Goal: Information Seeking & Learning: Learn about a topic

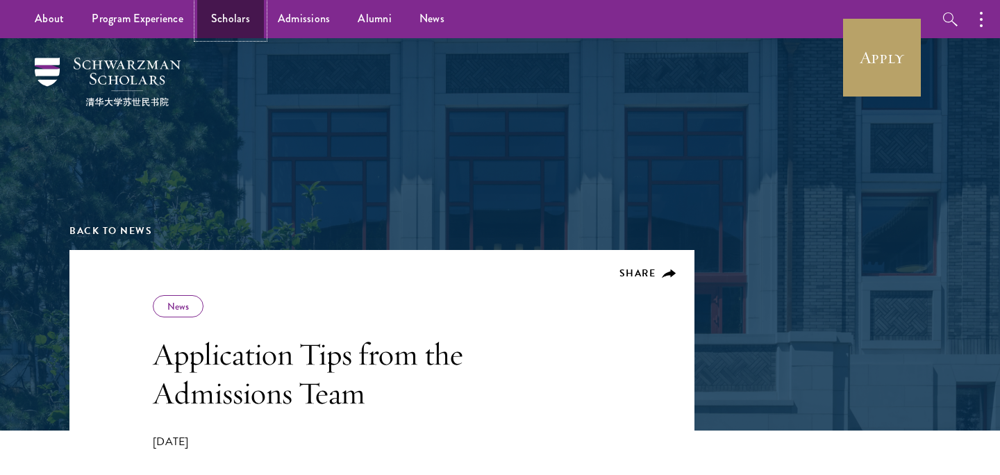
click at [222, 31] on link "Scholars" at bounding box center [230, 19] width 67 height 38
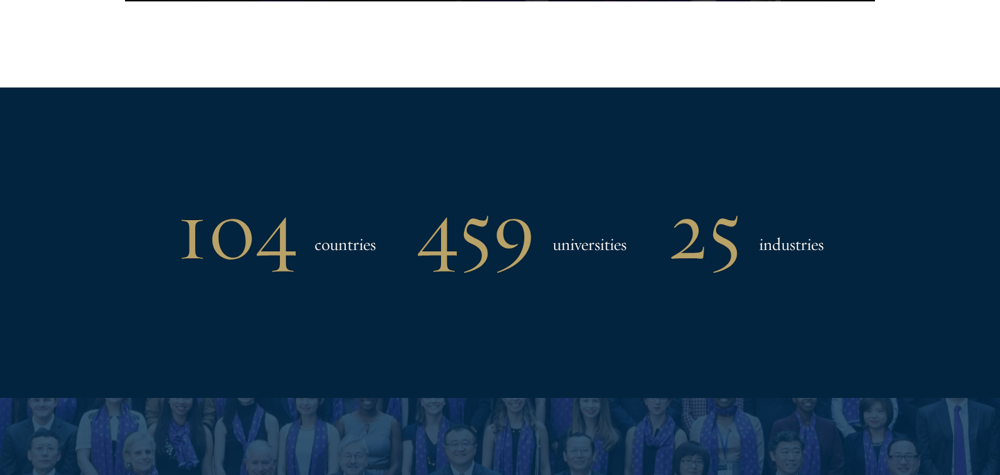
scroll to position [1089, 0]
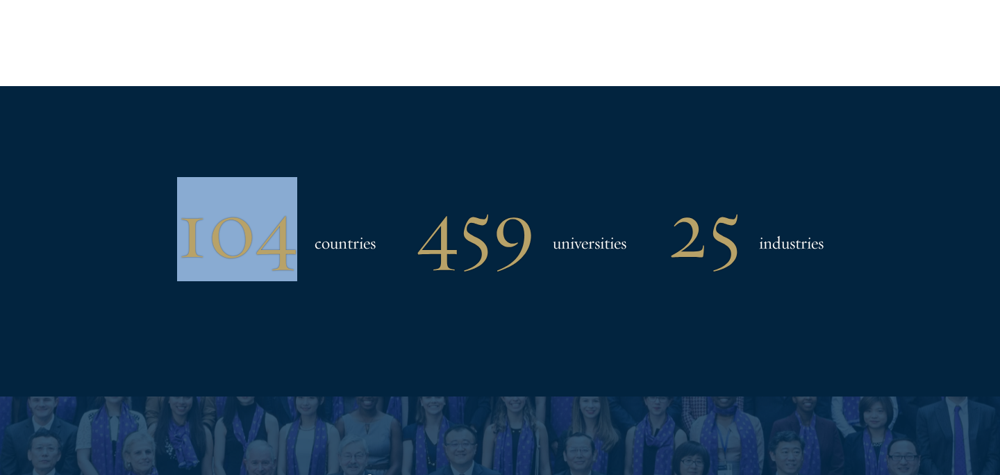
drag, startPoint x: 168, startPoint y: 236, endPoint x: 301, endPoint y: 239, distance: 133.4
click at [301, 240] on div "104 countries 459 universities 25 industries" at bounding box center [499, 229] width 861 height 72
copy h1 "104"
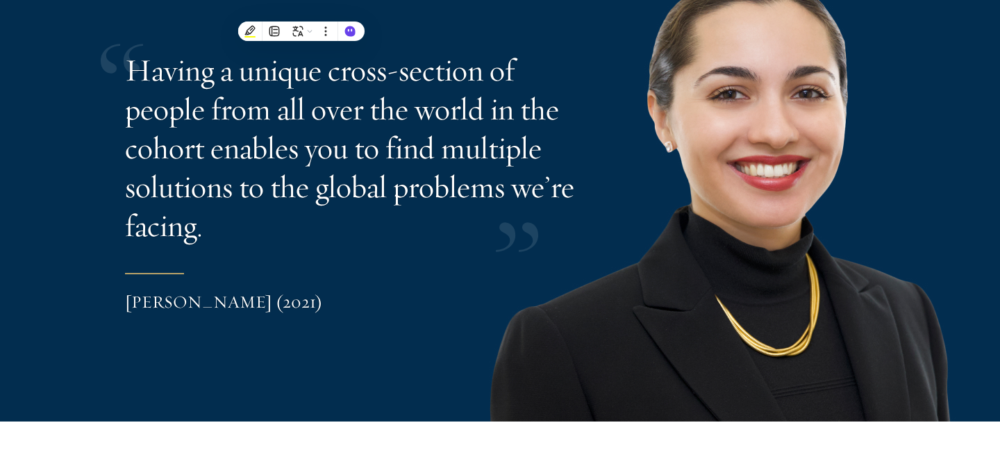
scroll to position [2892, 0]
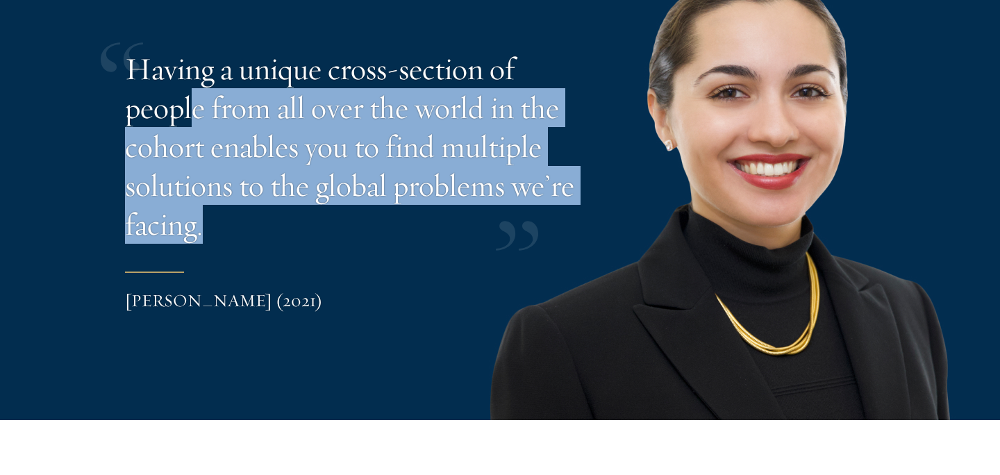
drag, startPoint x: 198, startPoint y: 113, endPoint x: 283, endPoint y: 220, distance: 136.9
click at [284, 221] on p "Having a unique cross-section of people from all over the world in the cohort e…" at bounding box center [351, 146] width 452 height 195
click at [374, 216] on p "Having a unique cross-section of people from all over the world in the cohort e…" at bounding box center [351, 146] width 452 height 195
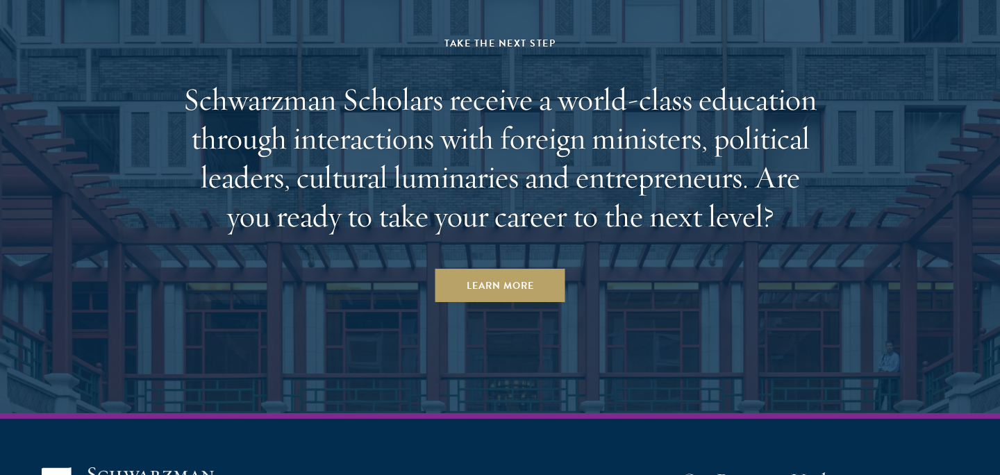
scroll to position [4096, 0]
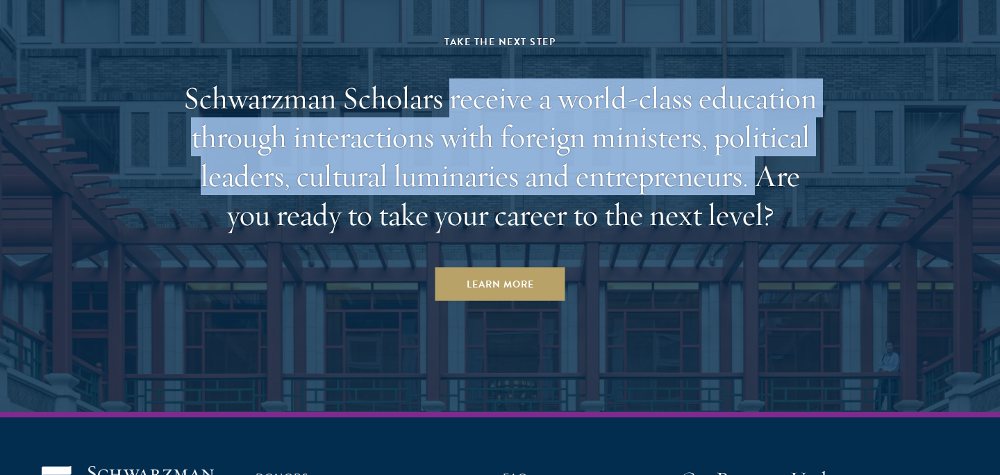
drag, startPoint x: 451, startPoint y: 103, endPoint x: 754, endPoint y: 190, distance: 315.1
click at [754, 190] on h2 "Schwarzman Scholars receive a world-class education through interactions with f…" at bounding box center [500, 156] width 646 height 156
copy h2 "receive a world-class education through interactions with foreign ministers, po…"
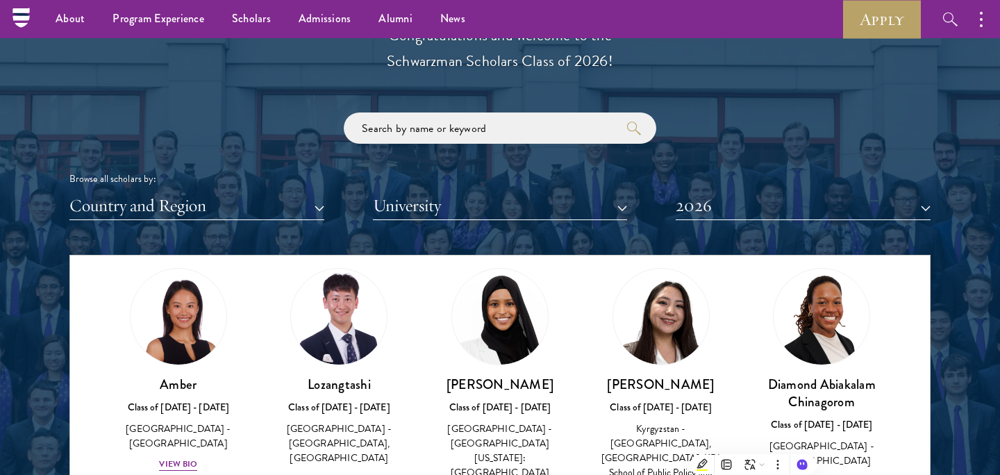
scroll to position [1100, 0]
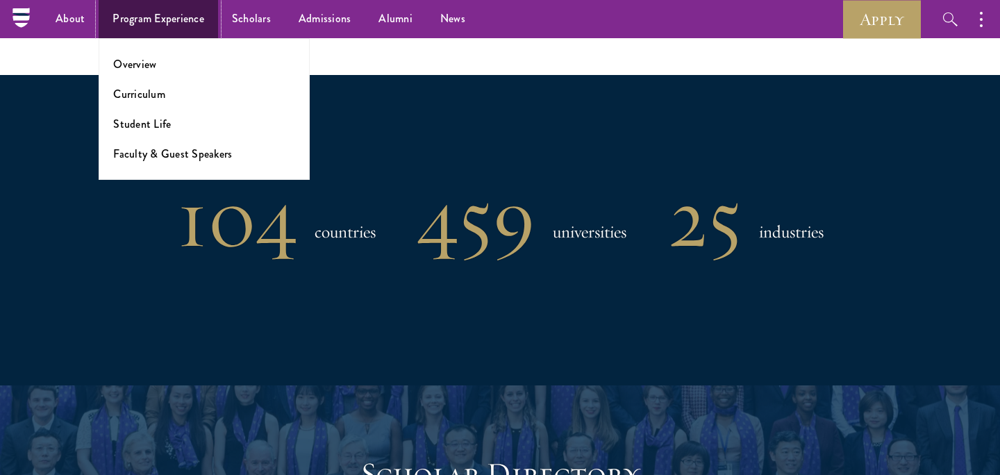
click at [191, 16] on link "Program Experience" at bounding box center [158, 19] width 119 height 38
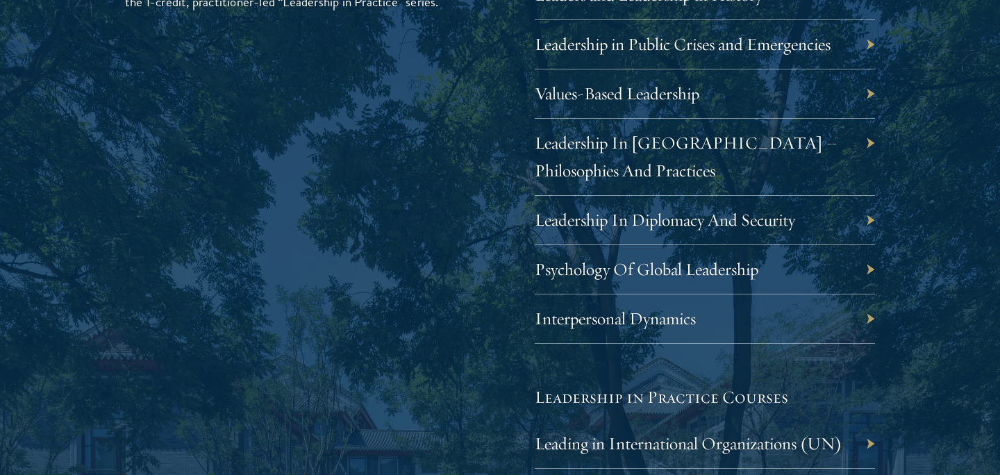
scroll to position [2523, 0]
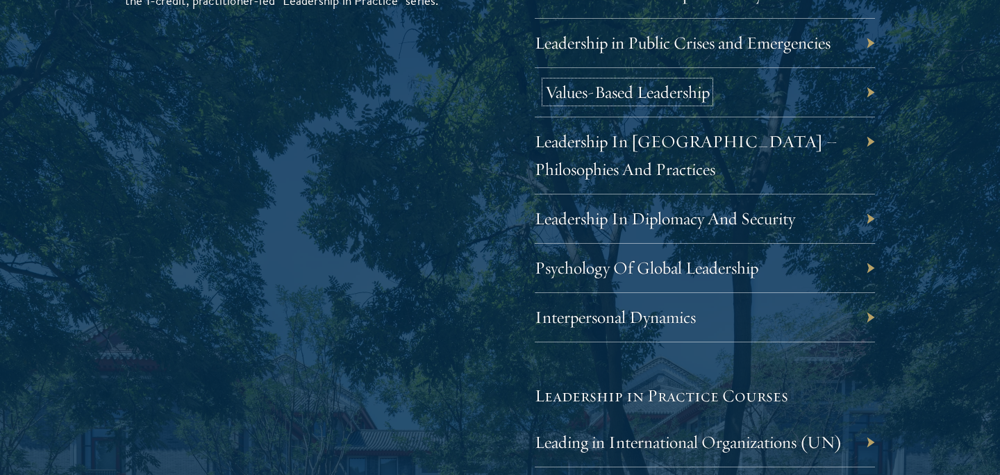
click at [645, 101] on link "Values-Based Leadership" at bounding box center [627, 92] width 165 height 22
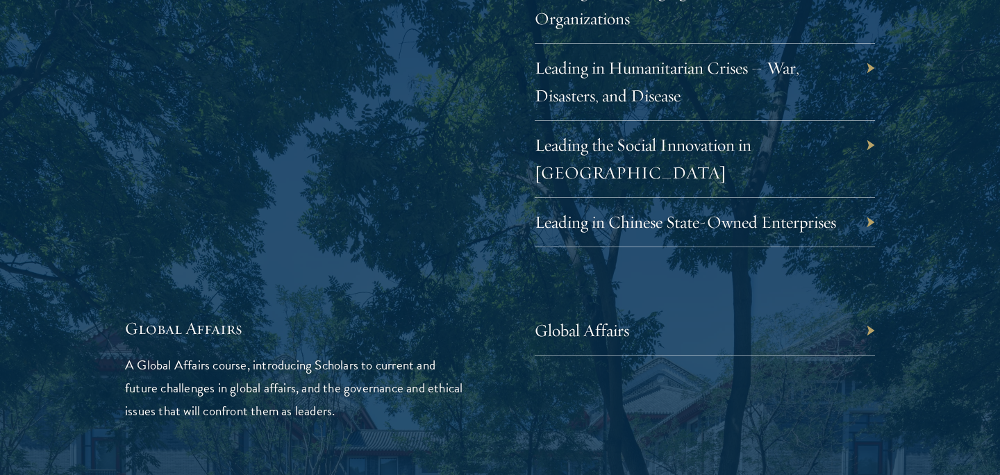
scroll to position [3022, 0]
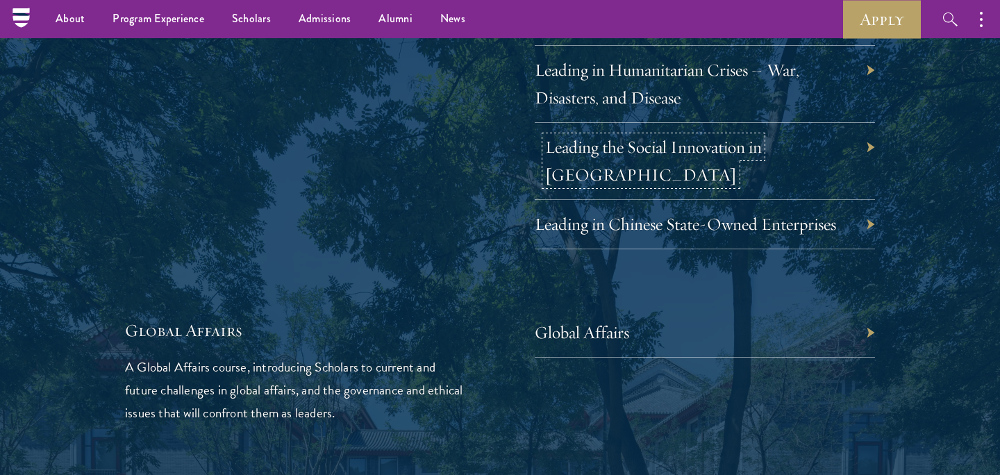
click at [672, 147] on link "Leading the Social Innovation in [GEOGRAPHIC_DATA]" at bounding box center [653, 160] width 217 height 49
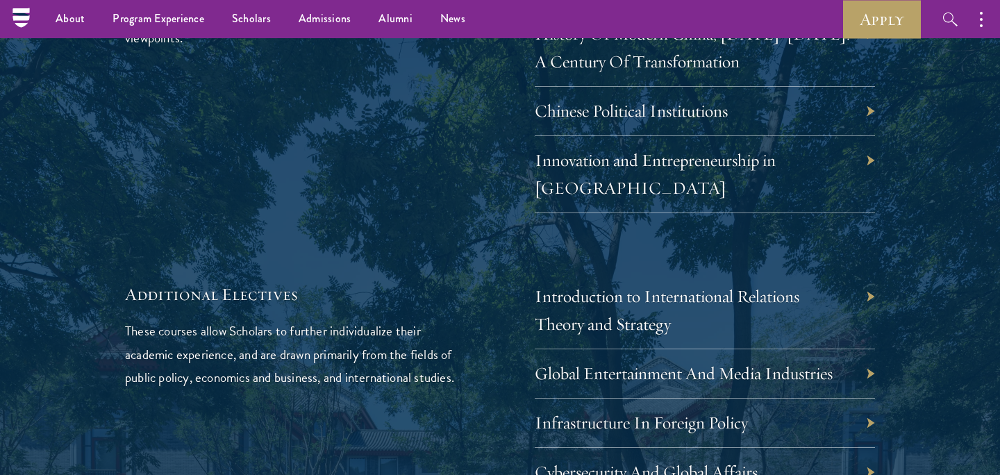
scroll to position [4234, 0]
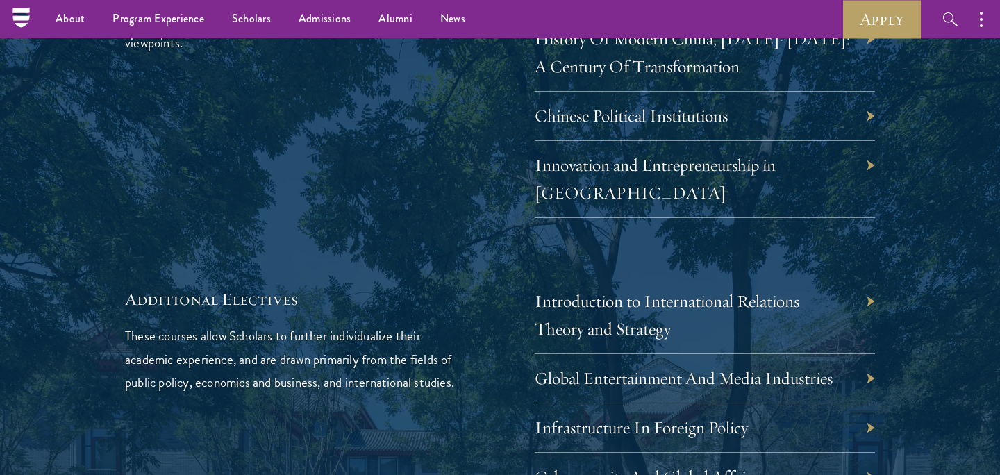
click at [633, 151] on div "Innovation and Entrepreneurship in China" at bounding box center [705, 179] width 340 height 77
click at [660, 154] on link "Innovation and Entrepreneurship in China" at bounding box center [665, 178] width 241 height 49
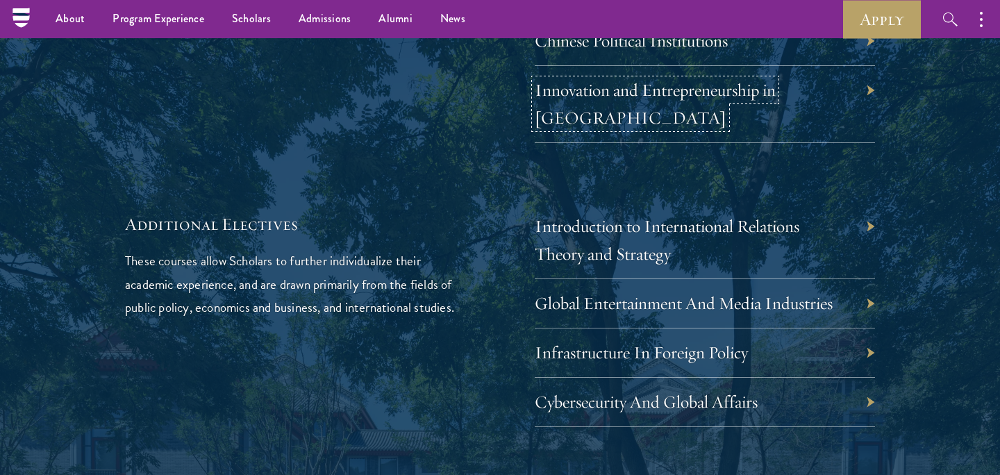
scroll to position [4332, 0]
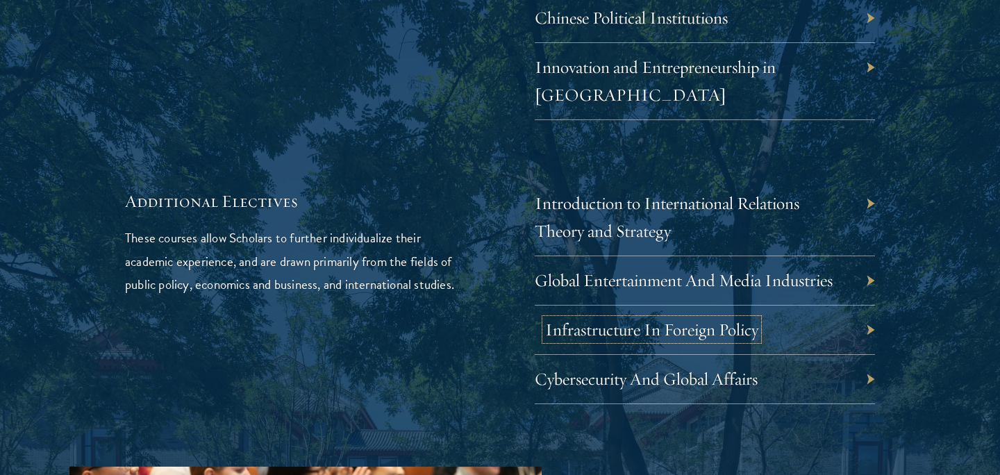
click at [646, 319] on link "Infrastructure In Foreign Policy" at bounding box center [651, 330] width 213 height 22
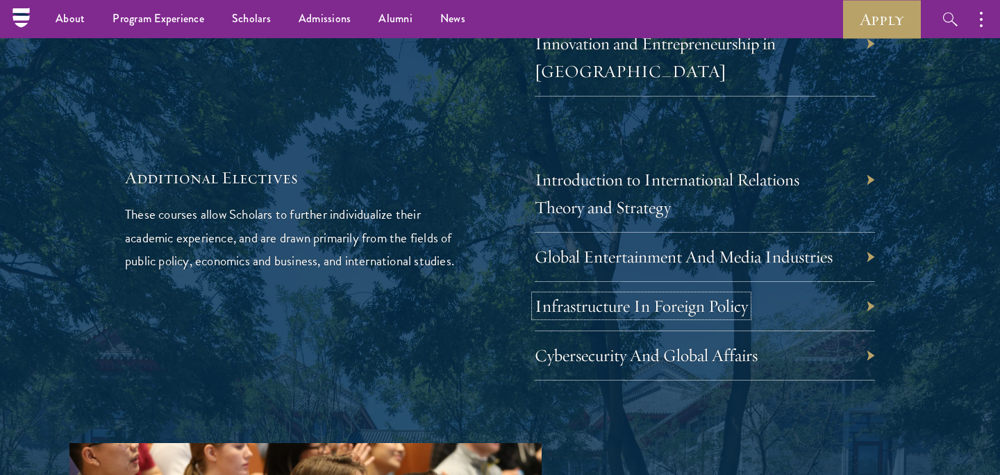
scroll to position [4306, 0]
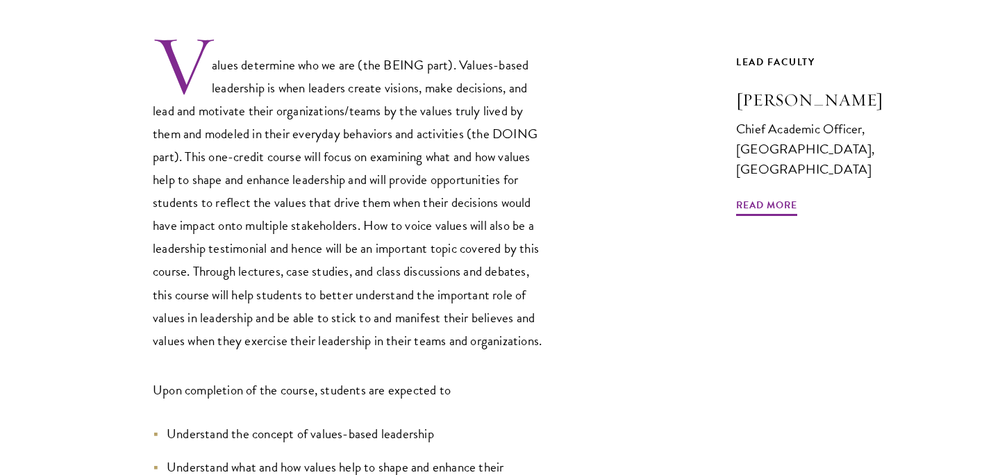
scroll to position [450, 0]
drag, startPoint x: 192, startPoint y: 133, endPoint x: 466, endPoint y: 317, distance: 329.8
click at [467, 318] on span "Values determine who we are (the BEING part). Values-based leadership is when l…" at bounding box center [347, 202] width 389 height 296
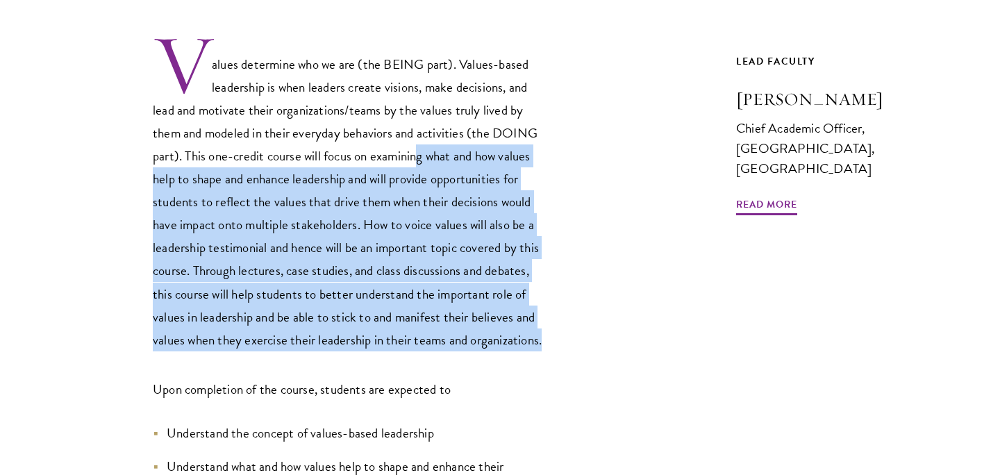
drag, startPoint x: 541, startPoint y: 329, endPoint x: 414, endPoint y: 154, distance: 216.3
click at [414, 154] on span "Values determine who we are (the BEING part). Values-based leadership is when l…" at bounding box center [347, 202] width 389 height 296
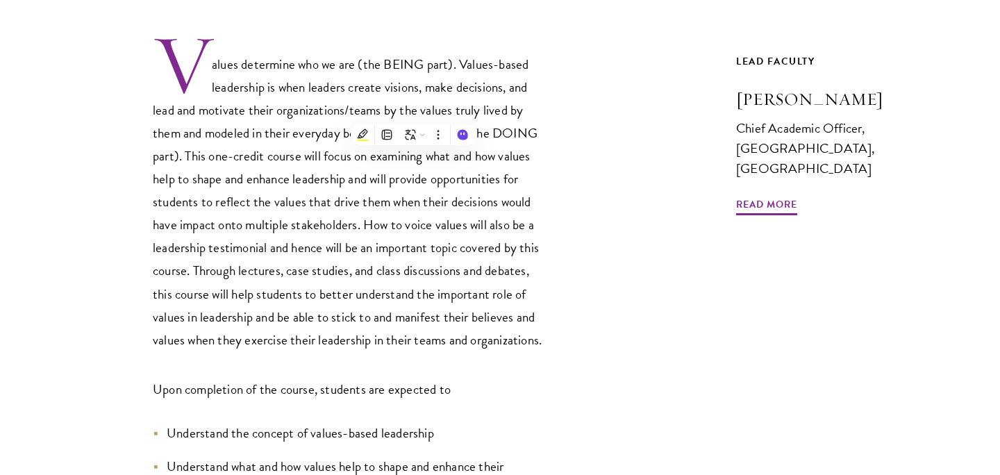
click at [235, 126] on span "Values determine who we are (the BEING part). Values-based leadership is when l…" at bounding box center [347, 202] width 389 height 296
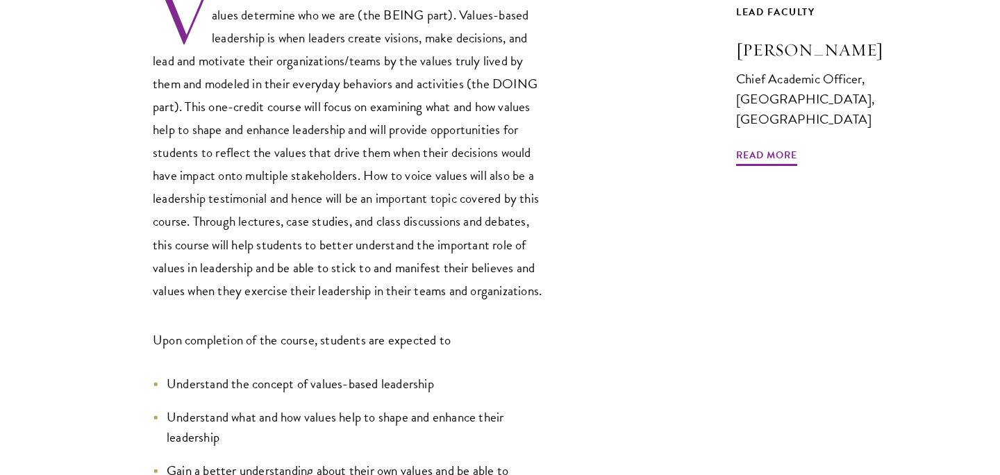
drag, startPoint x: 199, startPoint y: 104, endPoint x: 416, endPoint y: 288, distance: 283.9
click at [417, 288] on span "Values determine who we are (the BEING part). Values-based leadership is when l…" at bounding box center [347, 153] width 389 height 296
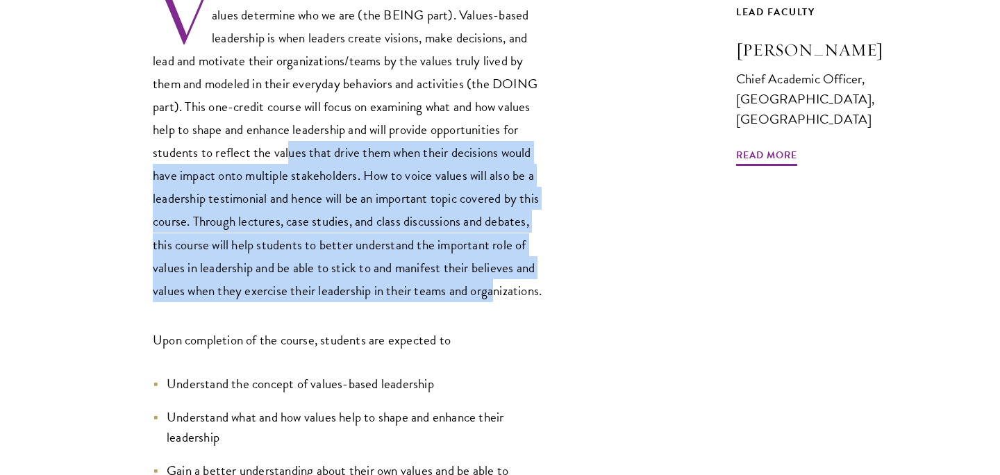
drag, startPoint x: 495, startPoint y: 290, endPoint x: 287, endPoint y: 142, distance: 255.2
click at [287, 142] on span "Values determine who we are (the BEING part). Values-based leadership is when l…" at bounding box center [347, 153] width 389 height 296
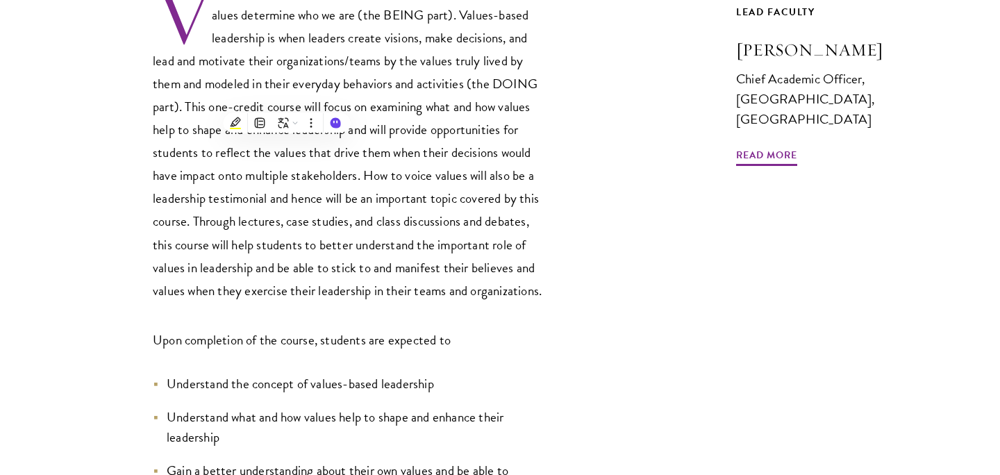
click at [171, 142] on span "Values determine who we are (the BEING part). Values-based leadership is when l…" at bounding box center [347, 153] width 389 height 296
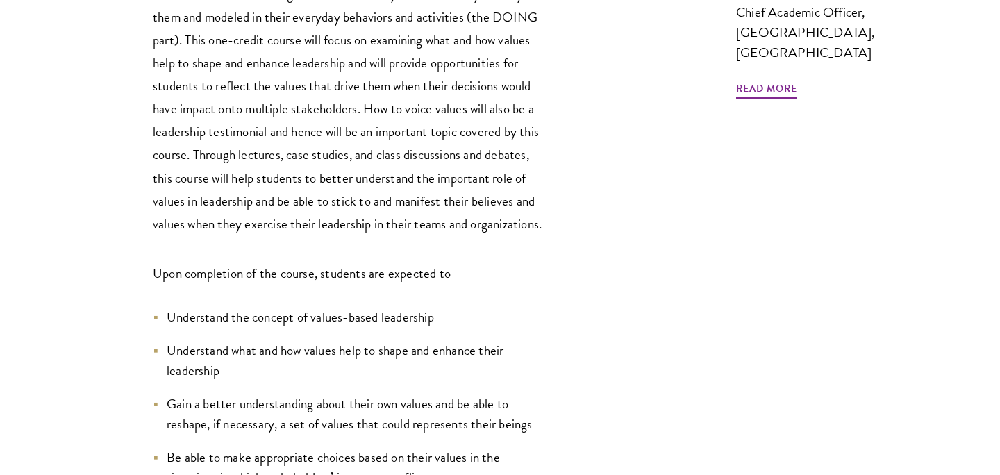
scroll to position [608, 0]
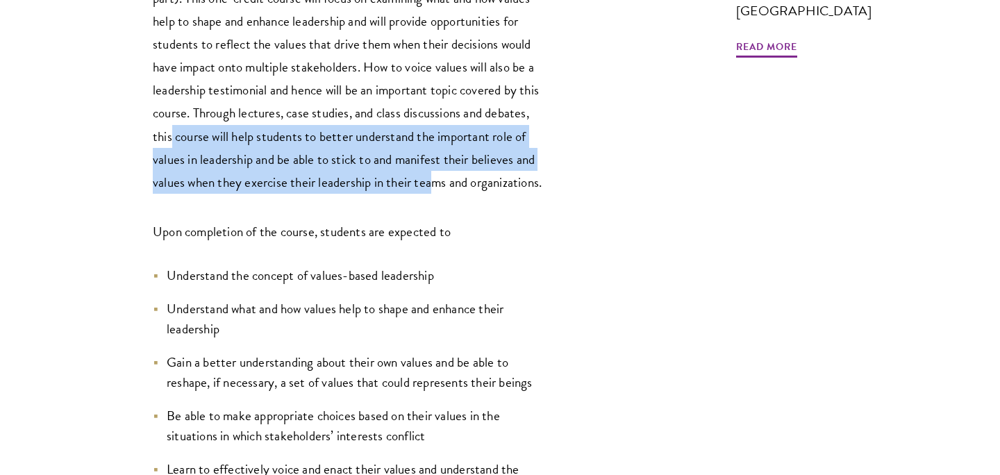
drag, startPoint x: 171, startPoint y: 127, endPoint x: 433, endPoint y: 177, distance: 266.6
click at [433, 177] on span "Values determine who we are (the BEING part). Values-based leadership is when l…" at bounding box center [347, 44] width 389 height 296
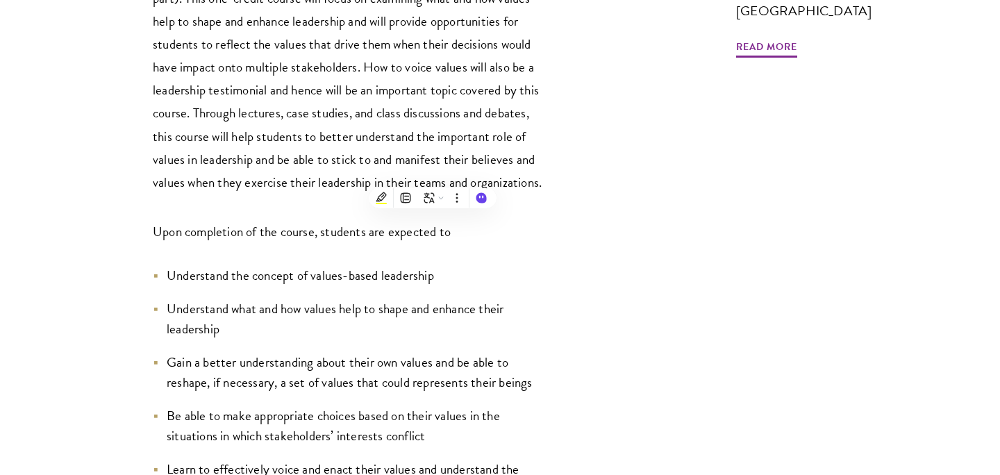
click at [253, 266] on span "Understand the concept of values-based leadership" at bounding box center [300, 275] width 267 height 20
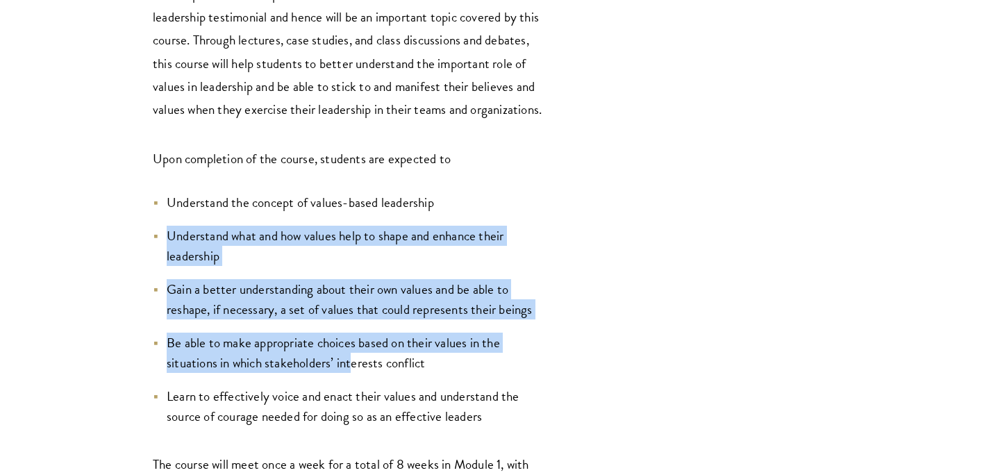
drag, startPoint x: 193, startPoint y: 215, endPoint x: 353, endPoint y: 354, distance: 212.2
click at [354, 355] on ul "Understand the concept of values-based leadership Understand what and how value…" at bounding box center [351, 309] width 396 height 235
click at [493, 334] on span "Be able to make appropriate choices based on their values in the situations in …" at bounding box center [333, 353] width 333 height 40
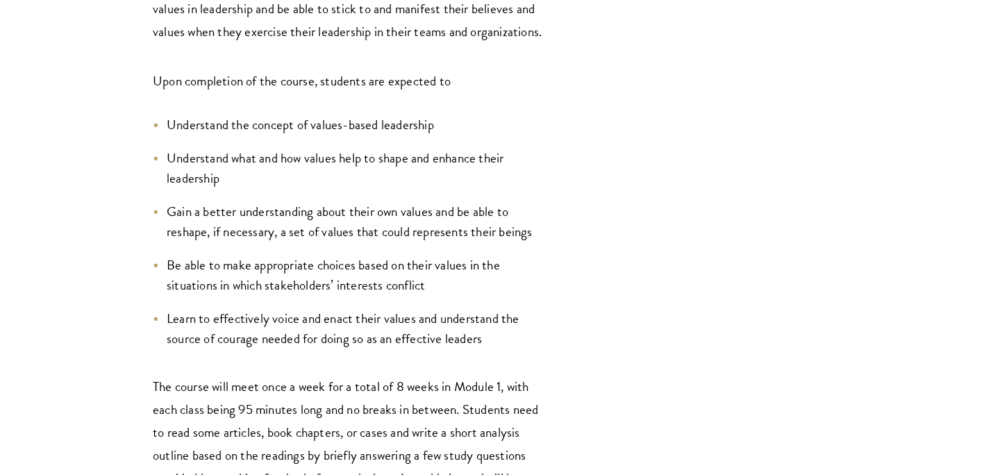
scroll to position [763, 0]
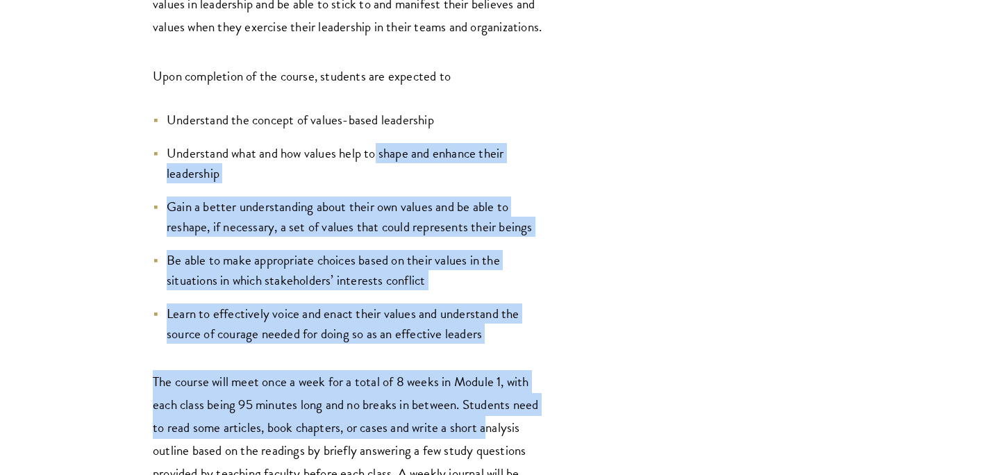
drag, startPoint x: 487, startPoint y: 416, endPoint x: 372, endPoint y: 144, distance: 295.4
click at [372, 143] on div "Values determine who we are (the BEING part). Values-based leadership is when l…" at bounding box center [351, 161] width 396 height 884
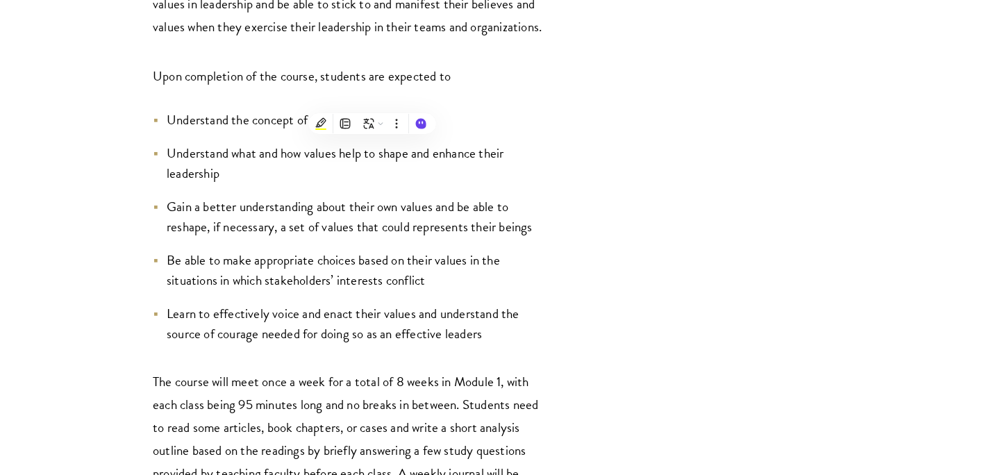
click at [265, 143] on span "Understand what and how values help to shape and enhance their leadership" at bounding box center [335, 163] width 337 height 40
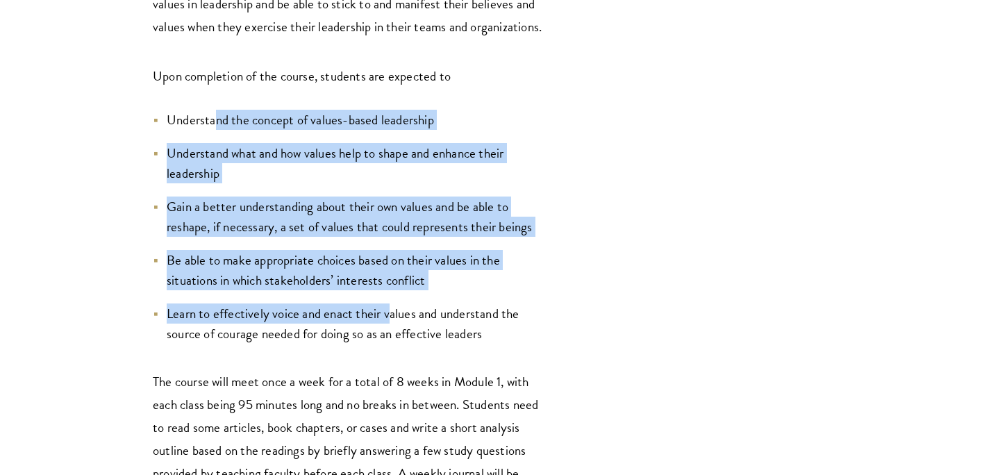
drag, startPoint x: 213, startPoint y: 111, endPoint x: 390, endPoint y: 304, distance: 261.6
click at [390, 304] on ul "Understand the concept of values-based leadership Understand what and how value…" at bounding box center [351, 227] width 396 height 235
click at [493, 301] on ul "Understand the concept of values-based leadership Understand what and how value…" at bounding box center [351, 227] width 396 height 235
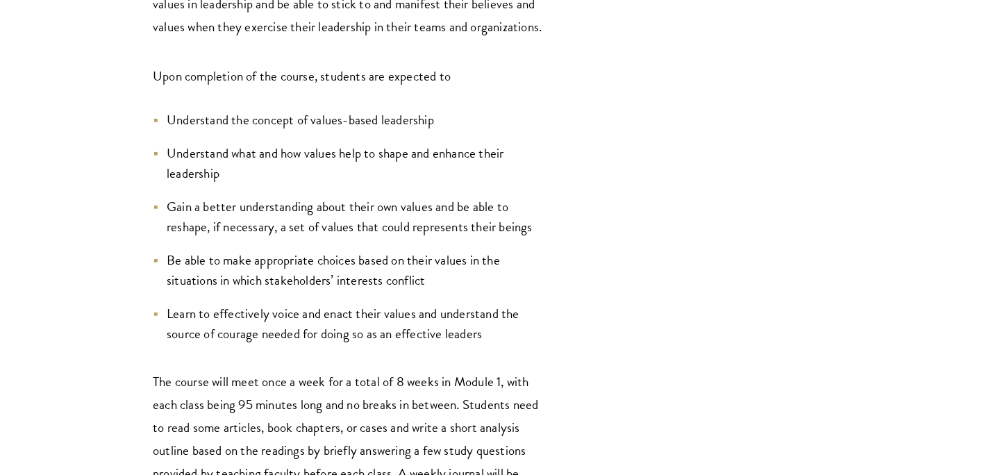
drag, startPoint x: 500, startPoint y: 347, endPoint x: 399, endPoint y: 163, distance: 210.5
click at [399, 163] on div "Values determine who we are (the BEING part). Values-based leadership is when l…" at bounding box center [351, 161] width 396 height 884
click at [292, 139] on ul "Understand the concept of values-based leadership Understand what and how value…" at bounding box center [351, 227] width 396 height 235
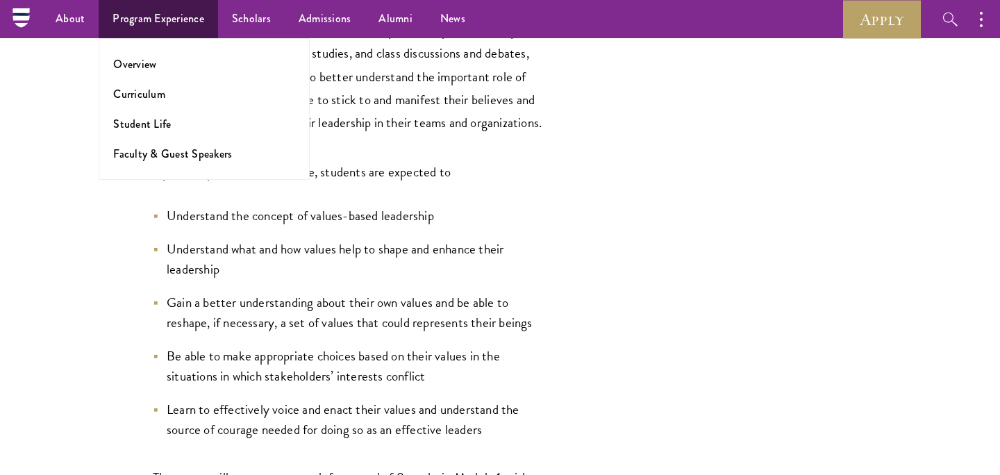
scroll to position [568, 0]
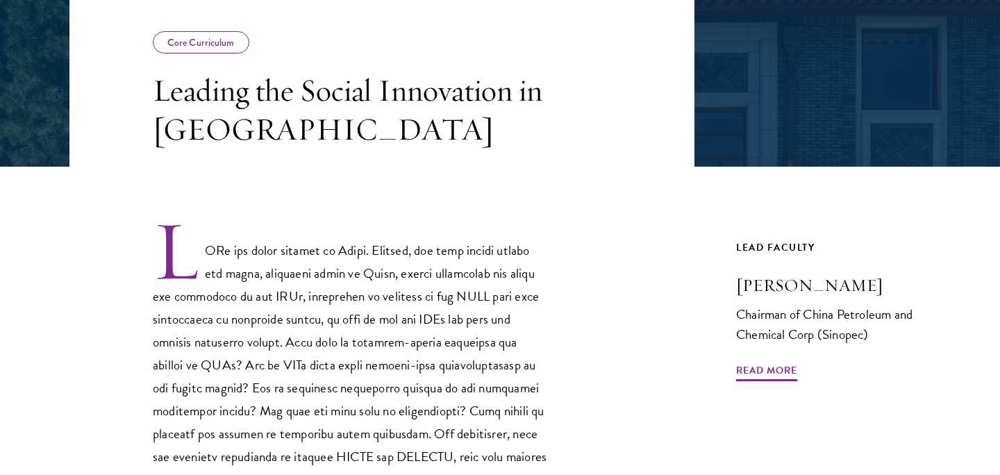
scroll to position [265, 0]
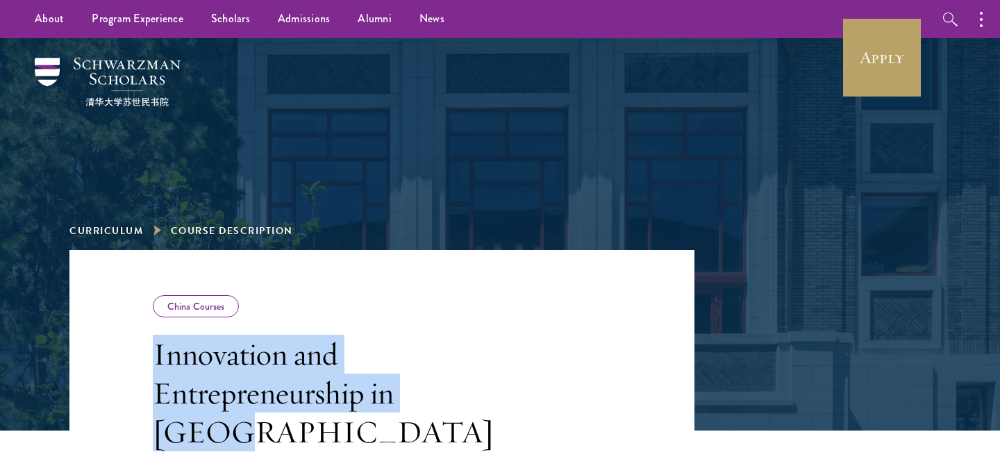
drag, startPoint x: 490, startPoint y: 392, endPoint x: 154, endPoint y: 355, distance: 338.9
click at [154, 355] on h3 "Innovation and Entrepreneurship in China" at bounding box center [351, 393] width 396 height 117
copy h3 "Innovation and Entrepreneurship in China"
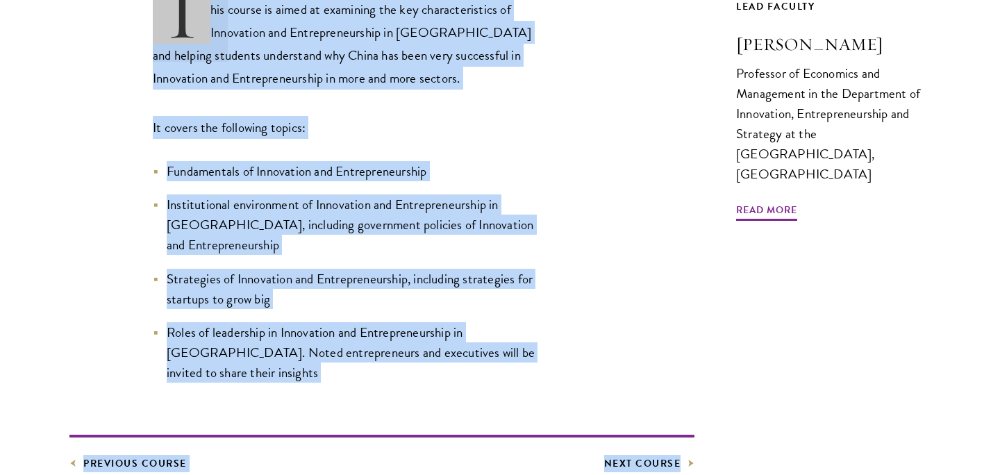
scroll to position [606, 0]
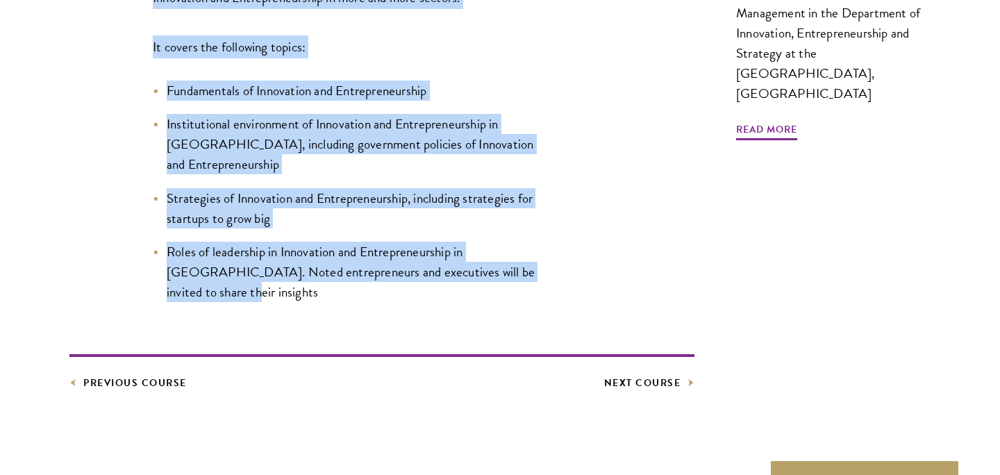
drag, startPoint x: 157, startPoint y: 201, endPoint x: 532, endPoint y: 232, distance: 376.4
click at [532, 232] on div "This course is aimed at examining the key characteristics of Innovation and Ent…" at bounding box center [351, 99] width 396 height 405
copy div "This course is aimed at examining the key characteristics of Innovation and Ent…"
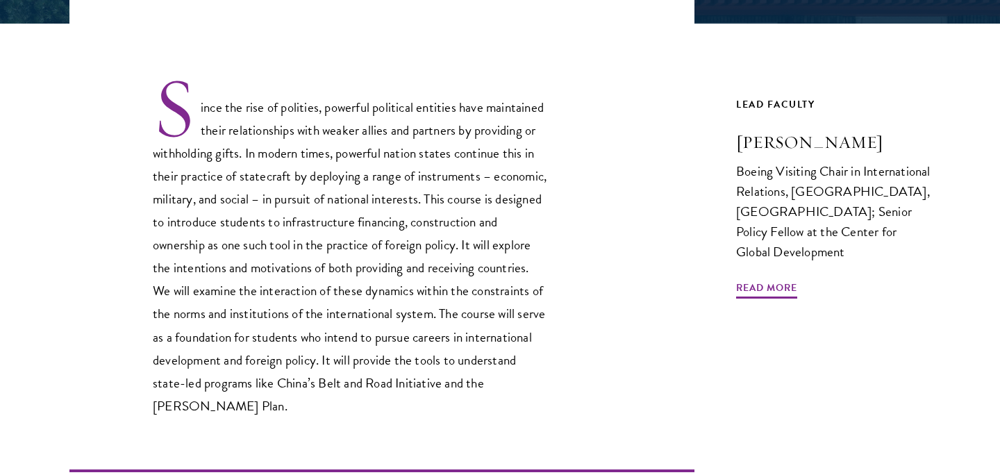
scroll to position [408, 0]
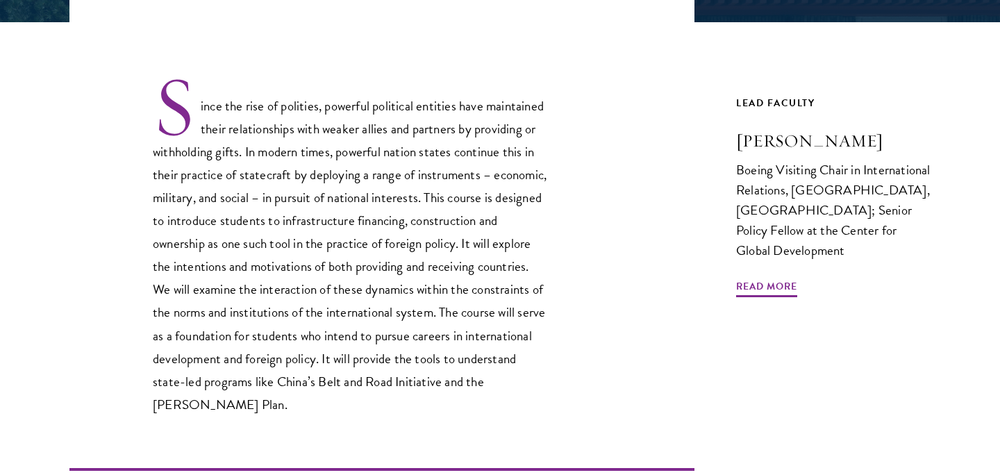
drag, startPoint x: 238, startPoint y: 184, endPoint x: 303, endPoint y: 382, distance: 208.3
click at [303, 383] on p "Since the rise of polities, powerful political entities have maintained their r…" at bounding box center [351, 245] width 396 height 342
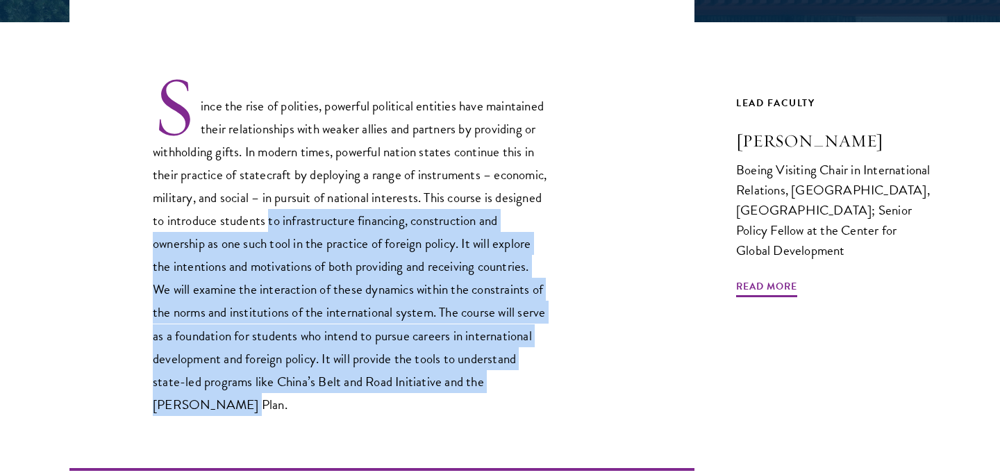
drag, startPoint x: 370, startPoint y: 394, endPoint x: 329, endPoint y: 214, distance: 184.4
click at [329, 214] on p "Since the rise of polities, powerful political entities have maintained their r…" at bounding box center [351, 245] width 396 height 342
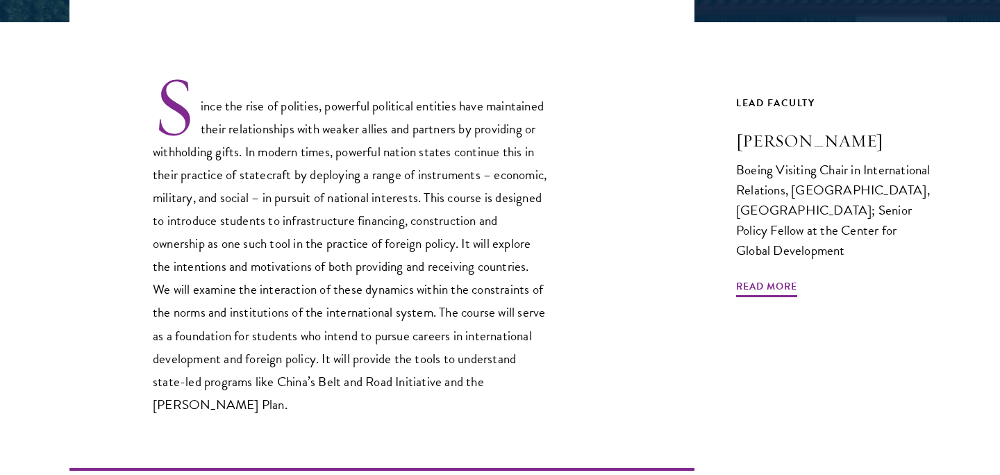
click at [245, 205] on p "Since the rise of polities, powerful political entities have maintained their r…" at bounding box center [351, 245] width 396 height 342
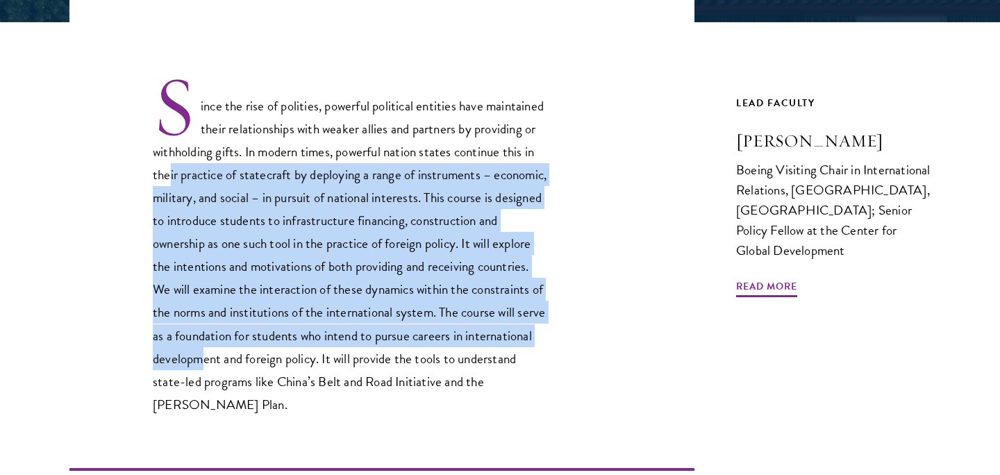
drag, startPoint x: 171, startPoint y: 183, endPoint x: 279, endPoint y: 363, distance: 209.4
click at [281, 364] on p "Since the rise of polities, powerful political entities have maintained their r…" at bounding box center [351, 245] width 396 height 342
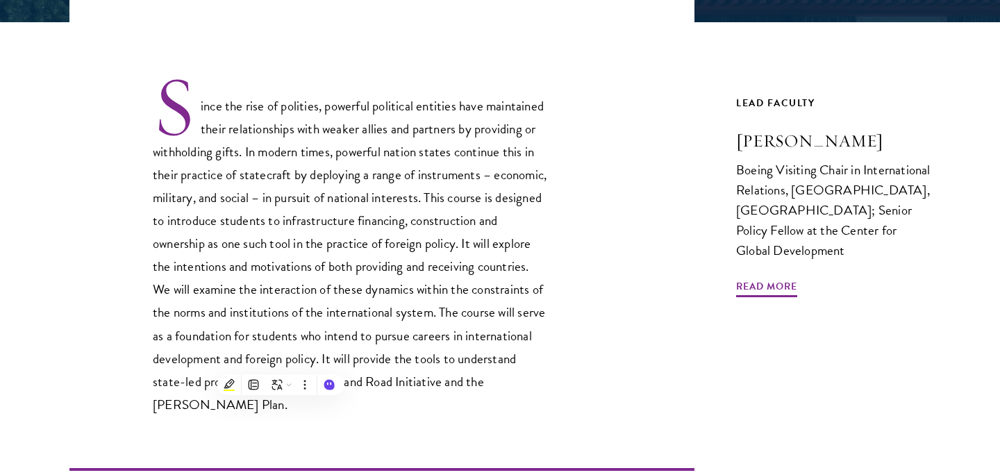
click at [396, 362] on p "Since the rise of polities, powerful political entities have maintained their r…" at bounding box center [351, 245] width 396 height 342
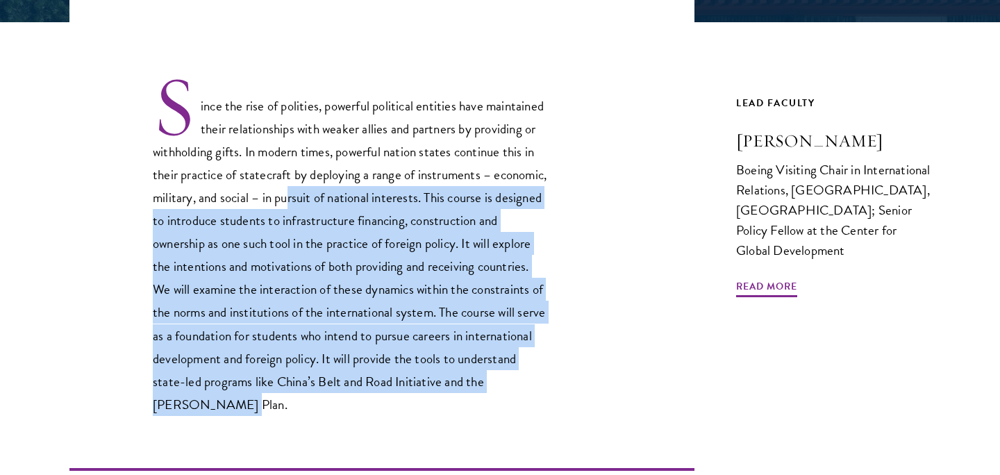
drag, startPoint x: 423, startPoint y: 406, endPoint x: 345, endPoint y: 197, distance: 222.7
click at [345, 197] on p "Since the rise of polities, powerful political entities have maintained their r…" at bounding box center [351, 245] width 396 height 342
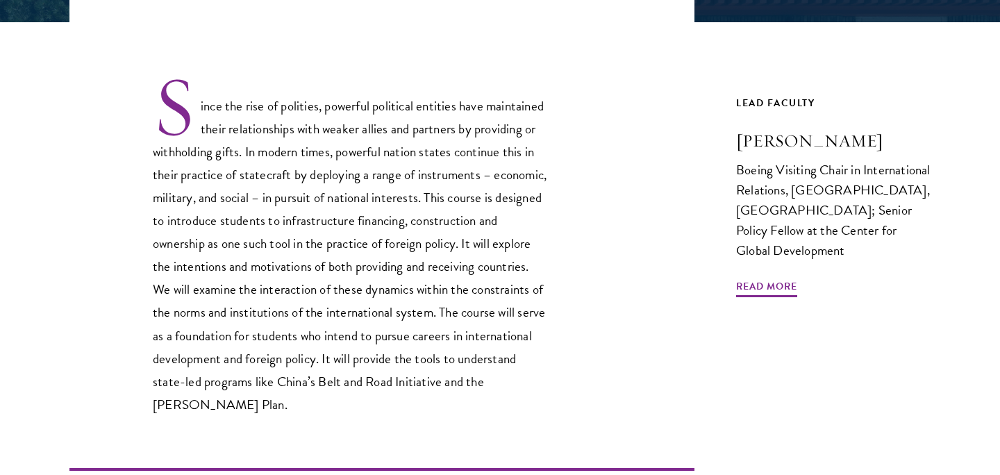
click at [195, 183] on p "Since the rise of polities, powerful political entities have maintained their r…" at bounding box center [351, 245] width 396 height 342
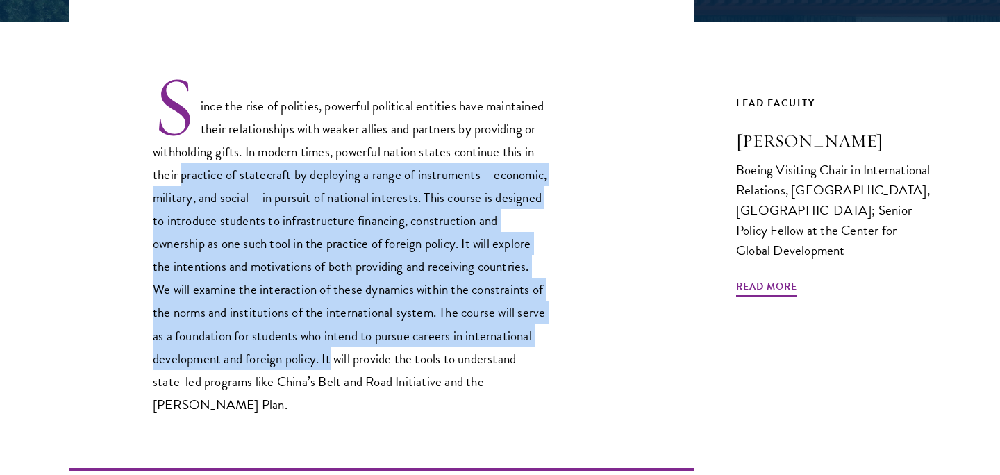
drag, startPoint x: 195, startPoint y: 183, endPoint x: 411, endPoint y: 348, distance: 271.6
click at [411, 348] on p "Since the rise of polities, powerful political entities have maintained their r…" at bounding box center [351, 245] width 396 height 342
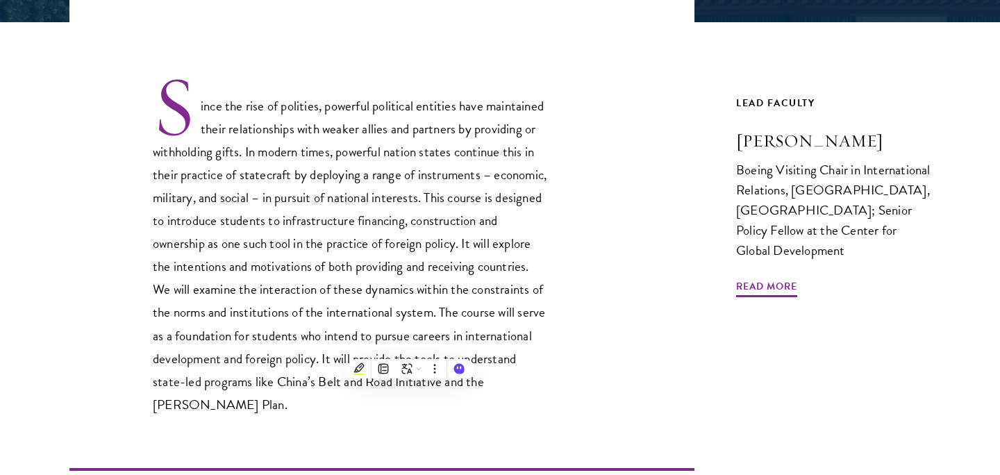
click at [496, 347] on p "Since the rise of polities, powerful political entities have maintained their r…" at bounding box center [351, 245] width 396 height 342
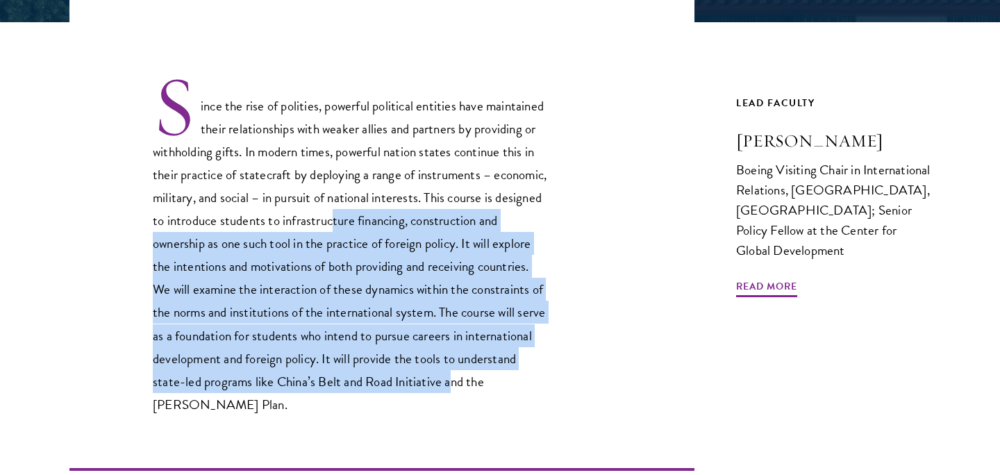
drag, startPoint x: 514, startPoint y: 391, endPoint x: 391, endPoint y: 210, distance: 218.5
click at [391, 210] on p "Since the rise of polities, powerful political entities have maintained their r…" at bounding box center [351, 245] width 396 height 342
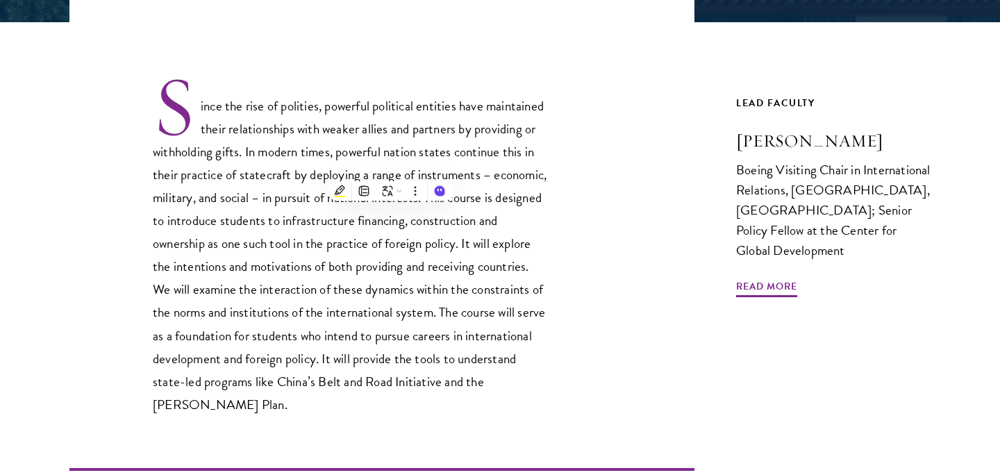
click at [256, 206] on p "Since the rise of polities, powerful political entities have maintained their r…" at bounding box center [351, 245] width 396 height 342
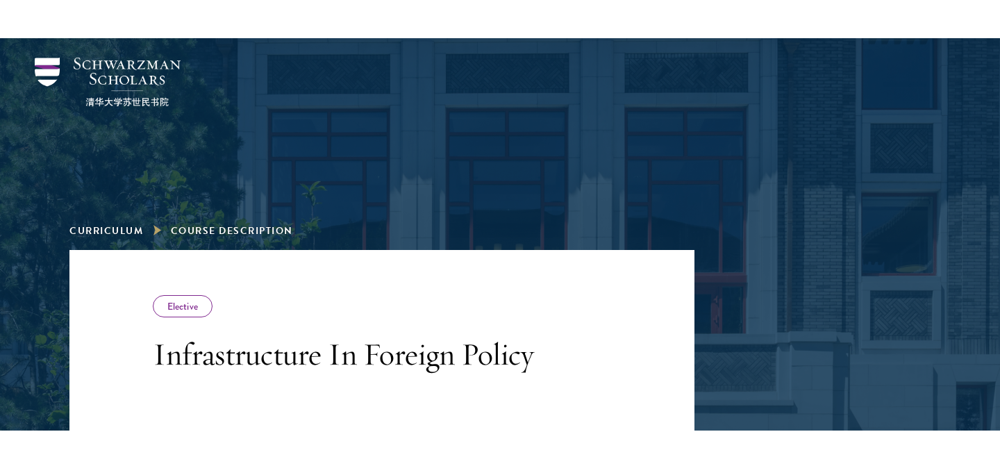
scroll to position [216, 0]
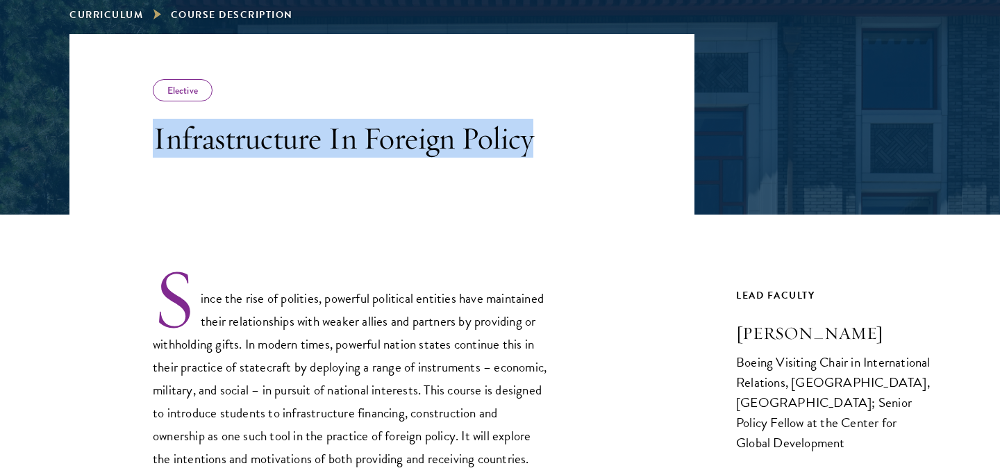
drag, startPoint x: 156, startPoint y: 137, endPoint x: 552, endPoint y: 141, distance: 396.0
click at [552, 141] on header "Elective Infrastructure In Foreign Policy" at bounding box center [381, 124] width 625 height 181
copy h3 "Infrastructure In Foreign Policy"
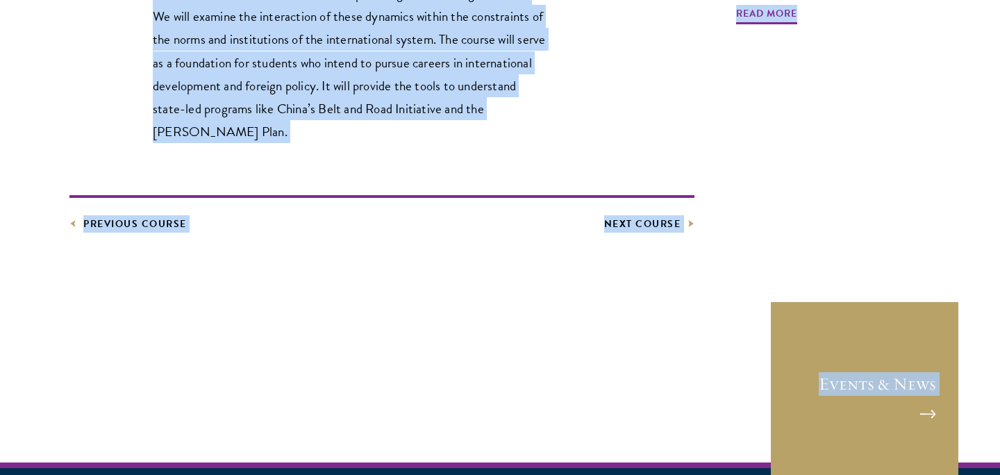
scroll to position [759, 0]
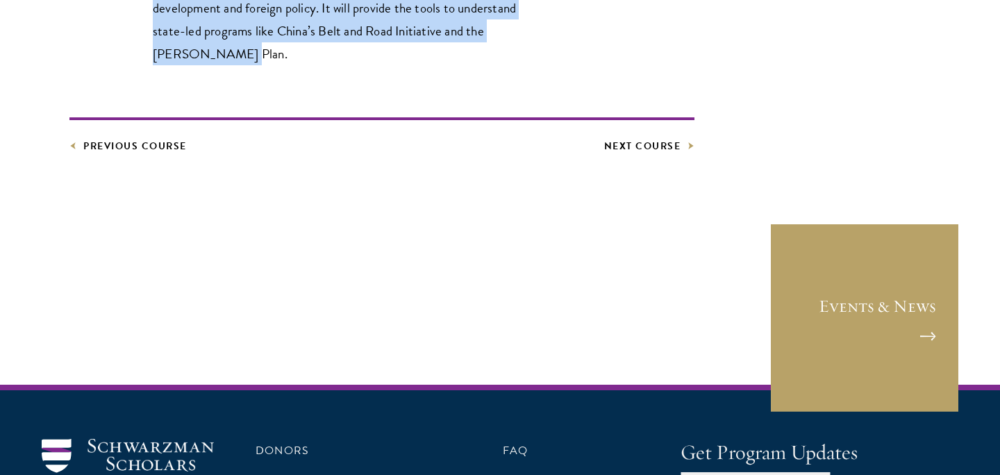
drag, startPoint x: 159, startPoint y: 105, endPoint x: 315, endPoint y: 59, distance: 162.2
copy p "Since the rise of polities, powerful political entities have maintained their r…"
